Goal: Task Accomplishment & Management: Use online tool/utility

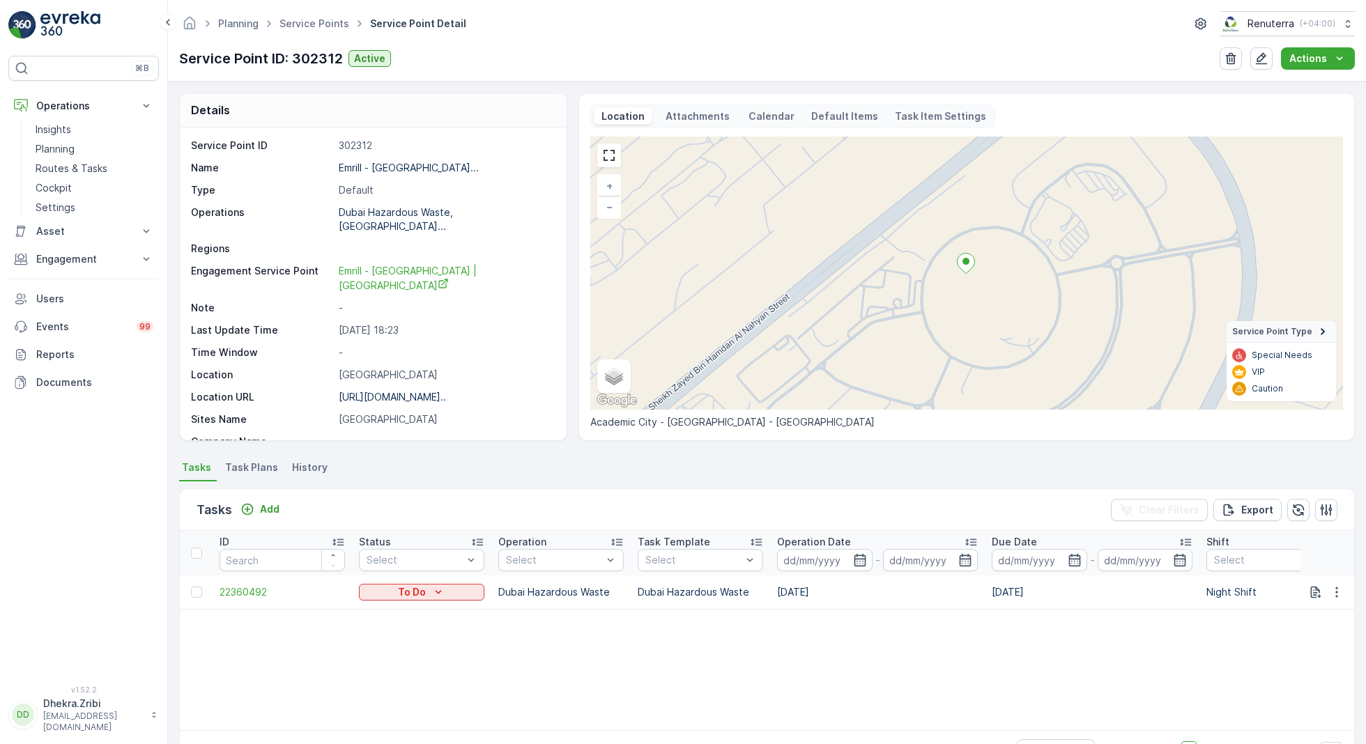
click at [317, 17] on span "Service Points" at bounding box center [314, 24] width 75 height 14
click at [305, 19] on link "Service Points" at bounding box center [315, 23] width 70 height 12
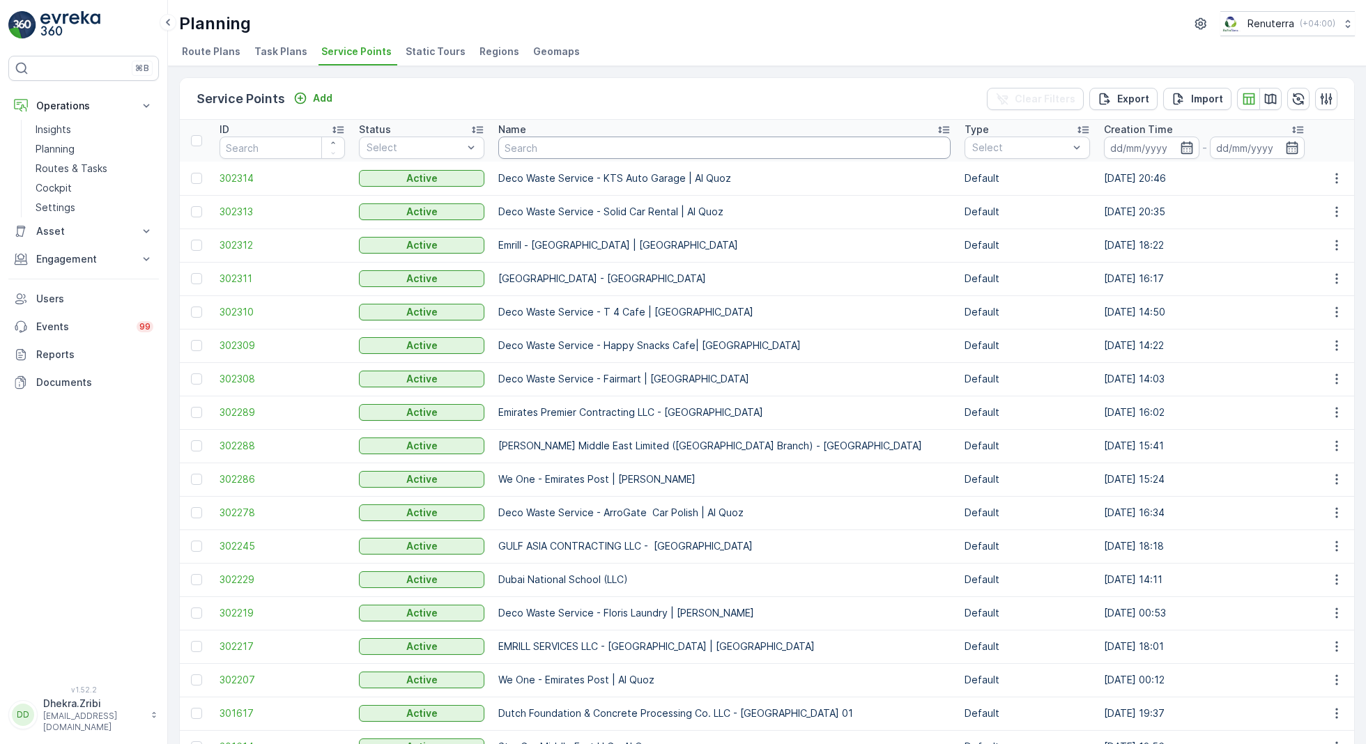
click at [531, 144] on input "text" at bounding box center [724, 148] width 452 height 22
type input "zah"
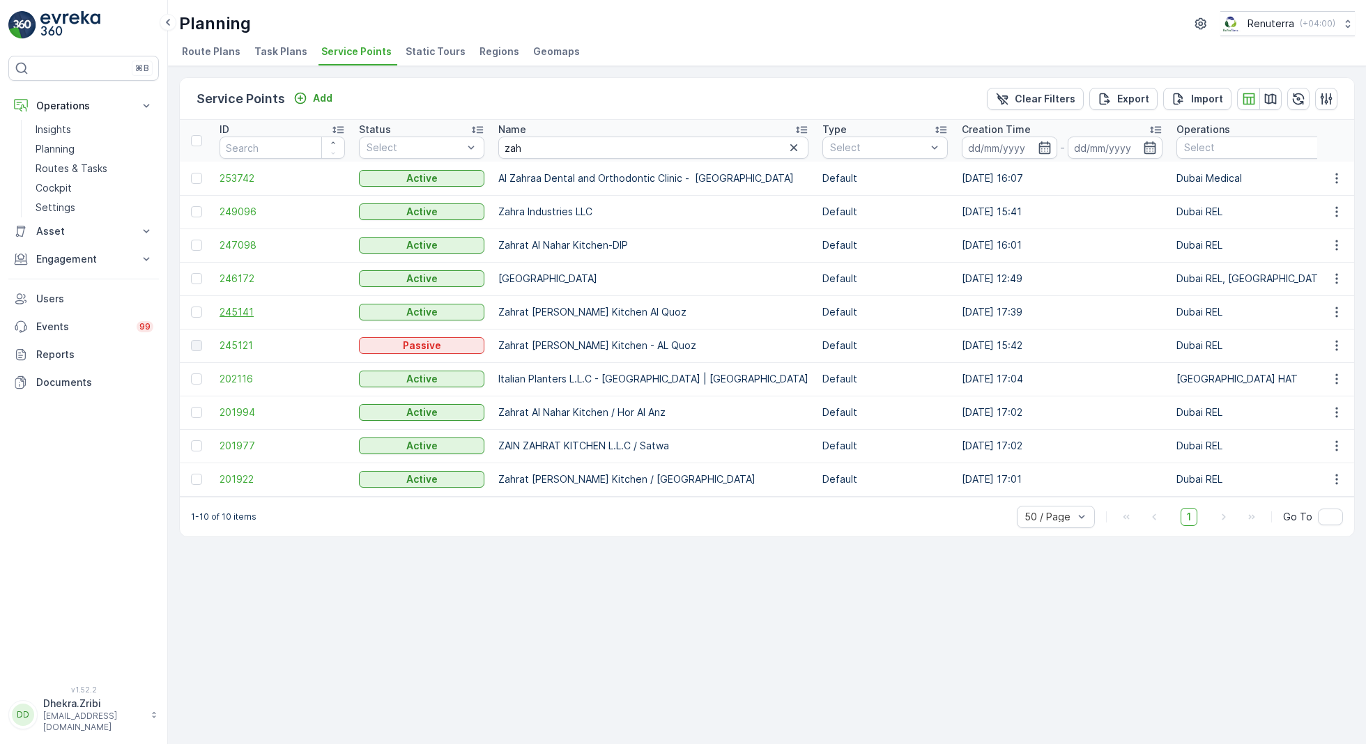
click at [238, 309] on span "245141" at bounding box center [282, 312] width 125 height 14
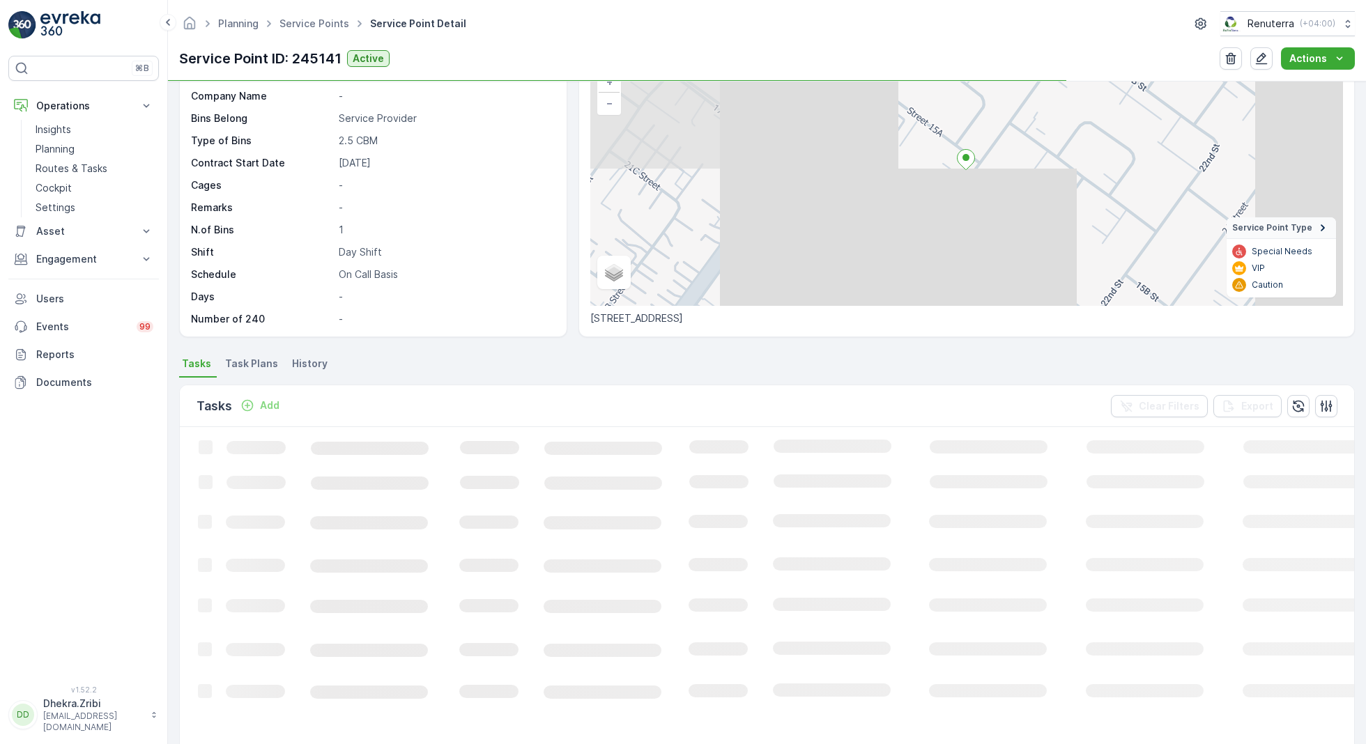
scroll to position [132, 0]
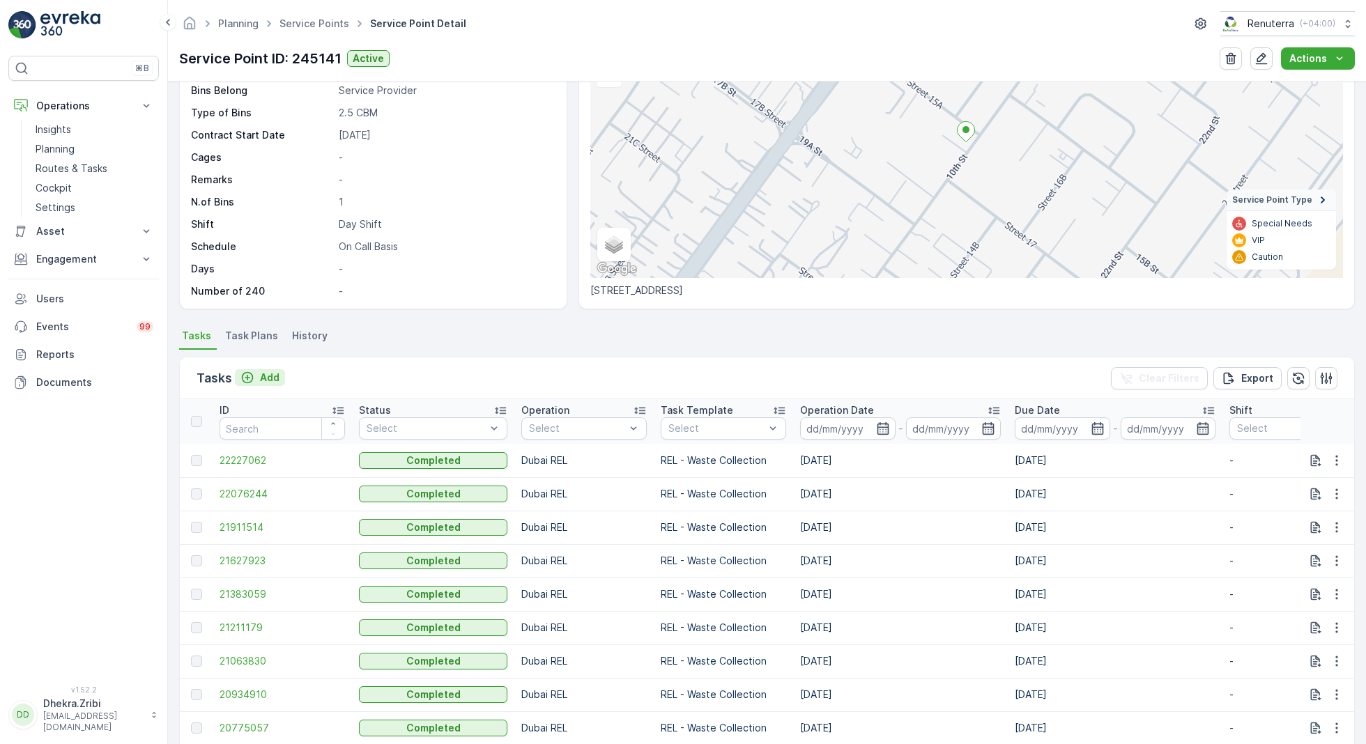
click at [260, 373] on p "Add" at bounding box center [270, 378] width 20 height 14
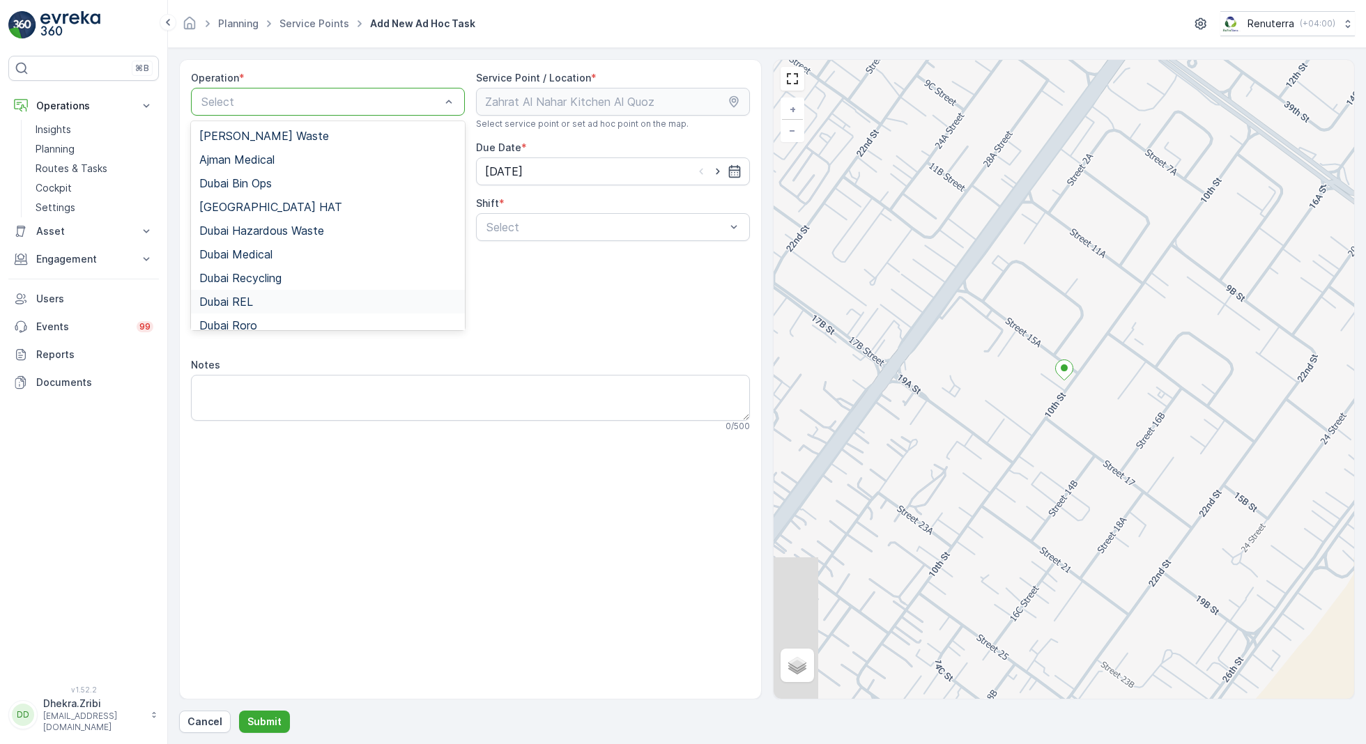
click at [241, 304] on span "Dubai REL" at bounding box center [226, 302] width 54 height 13
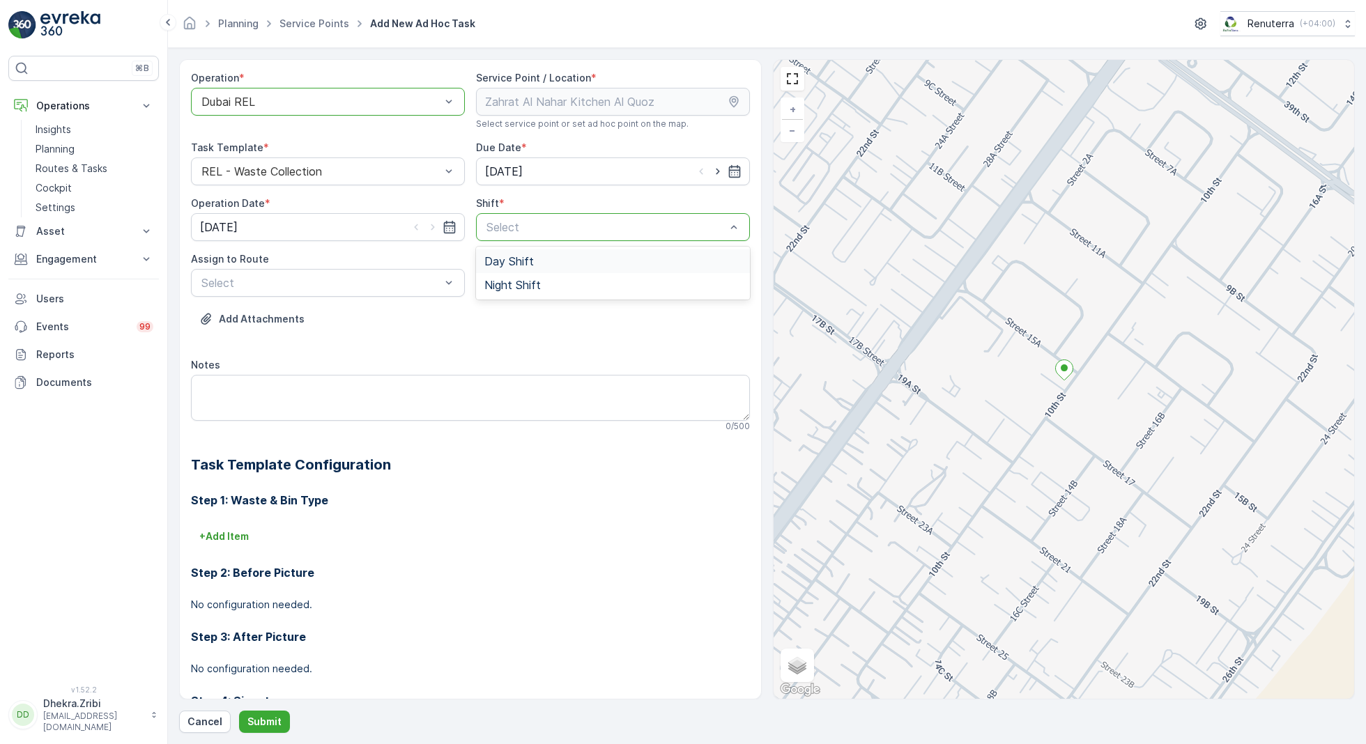
click at [530, 258] on span "Day Shift" at bounding box center [508, 261] width 49 height 13
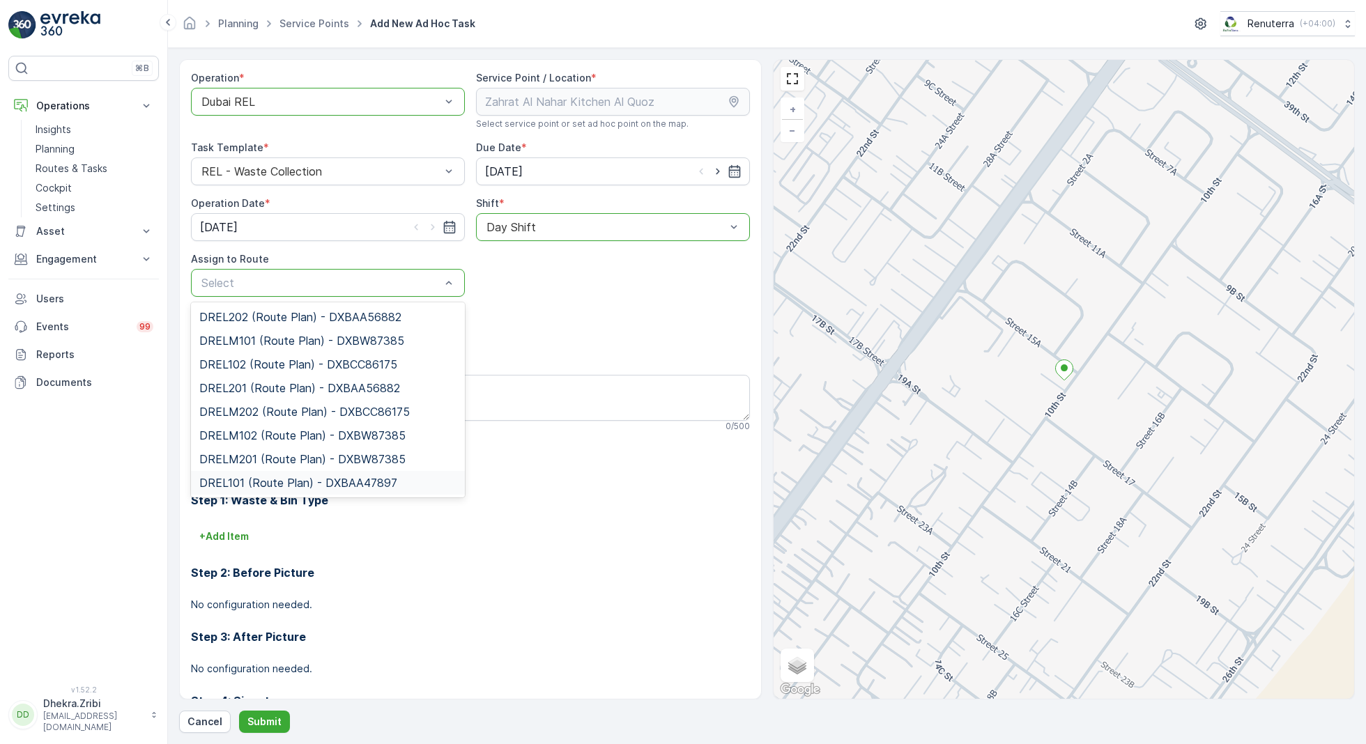
click at [263, 477] on span "DREL101 (Route Plan) - DXBAA47897" at bounding box center [298, 483] width 198 height 13
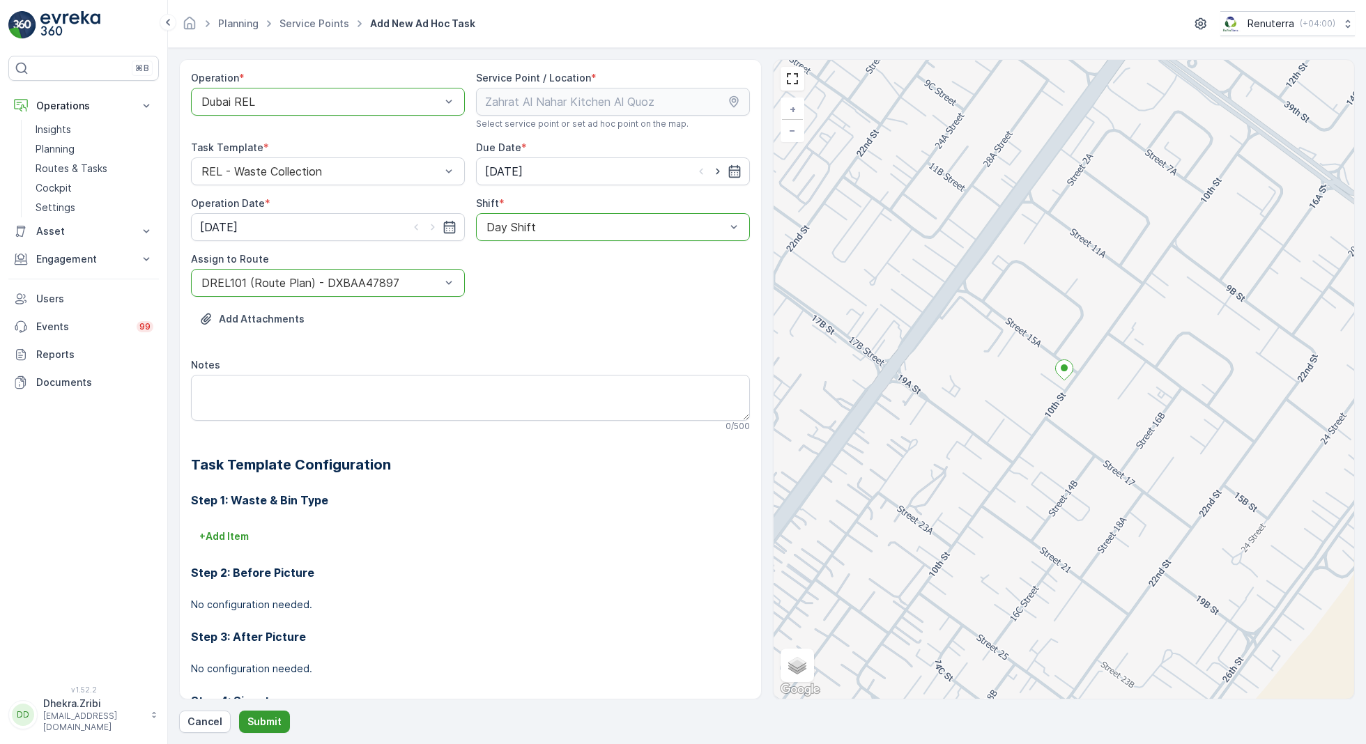
click at [263, 715] on p "Submit" at bounding box center [264, 722] width 34 height 14
